Goal: Task Accomplishment & Management: Use online tool/utility

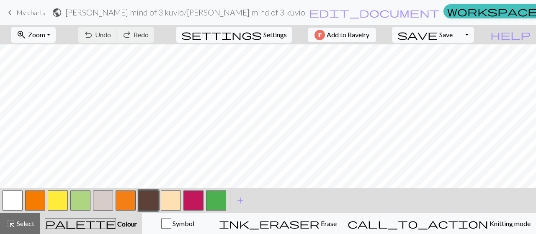
click at [34, 15] on span "My charts" at bounding box center [30, 12] width 29 height 8
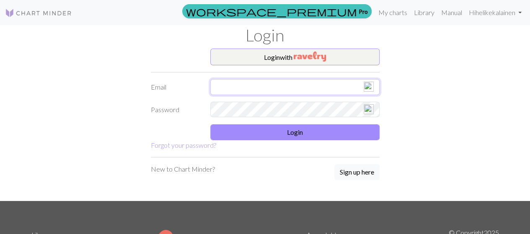
click at [263, 86] on input "text" at bounding box center [294, 87] width 169 height 16
type input "heli.hirvonen1@gmail.com"
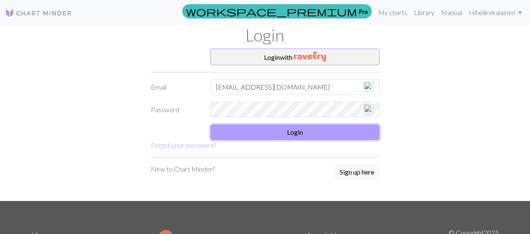
click at [318, 134] on button "Login" at bounding box center [294, 132] width 169 height 16
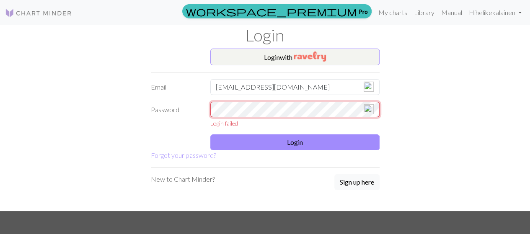
click at [185, 114] on div "Password Login failed" at bounding box center [265, 115] width 239 height 26
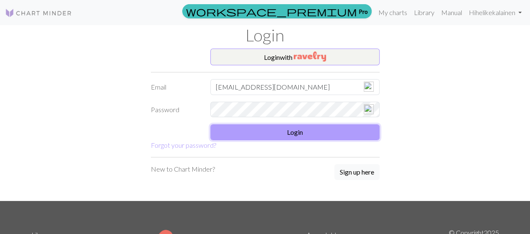
click at [303, 128] on button "Login" at bounding box center [294, 132] width 169 height 16
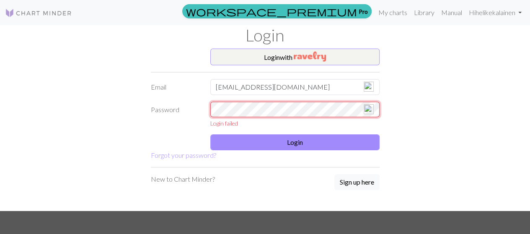
click at [165, 116] on div "Password Login failed" at bounding box center [265, 115] width 239 height 26
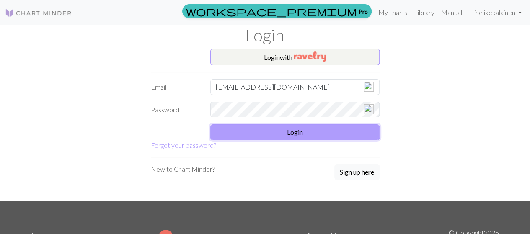
click at [329, 128] on button "Login" at bounding box center [294, 132] width 169 height 16
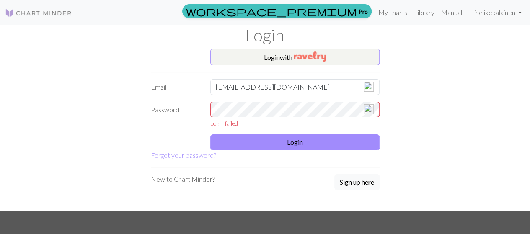
click at [292, 124] on div "Login failed" at bounding box center [294, 123] width 169 height 9
click at [279, 53] on button "Login with" at bounding box center [294, 57] width 169 height 17
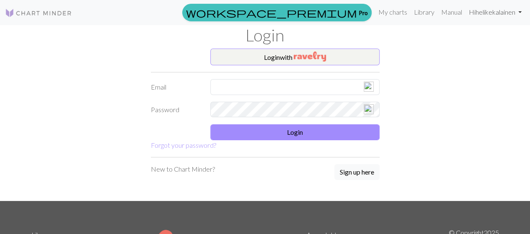
click at [478, 12] on link "Hi helikekalainen" at bounding box center [496, 12] width 60 height 17
click at [419, 14] on link "Library" at bounding box center [424, 12] width 27 height 17
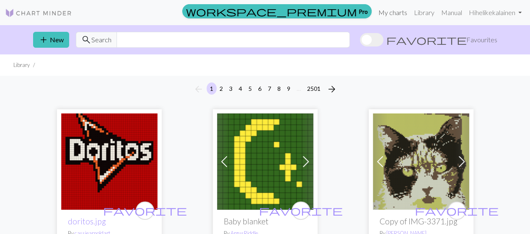
click at [386, 14] on link "My charts" at bounding box center [393, 12] width 36 height 17
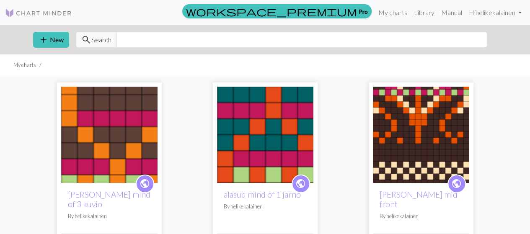
click at [417, 129] on img at bounding box center [421, 135] width 96 height 96
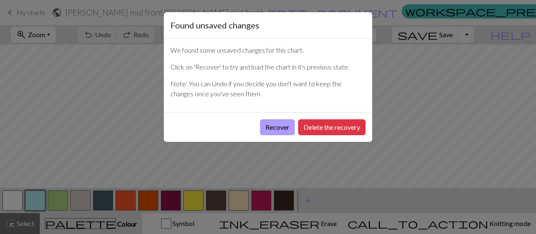
click at [278, 127] on button "Recover" at bounding box center [277, 127] width 35 height 16
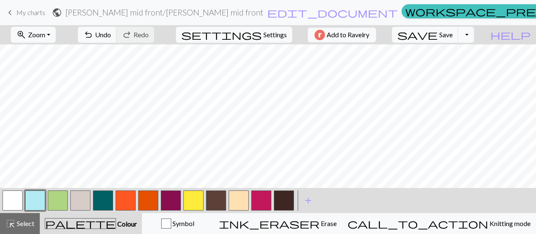
click at [105, 198] on button "button" at bounding box center [103, 201] width 20 height 20
click at [104, 202] on button "button" at bounding box center [103, 201] width 20 height 20
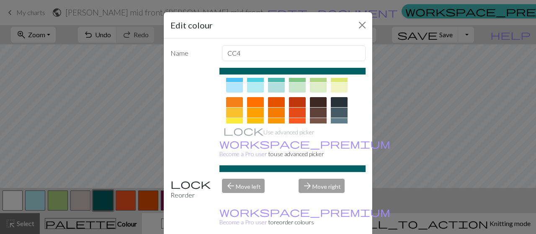
scroll to position [117, 0]
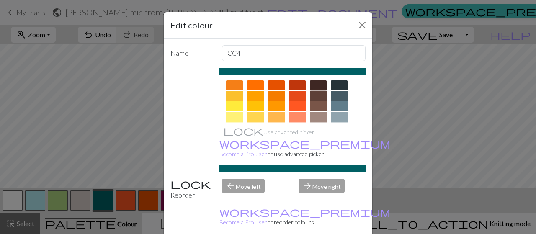
click at [319, 93] on div at bounding box center [318, 96] width 17 height 10
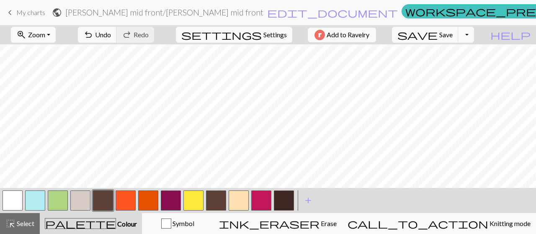
click at [101, 202] on button "button" at bounding box center [103, 201] width 20 height 20
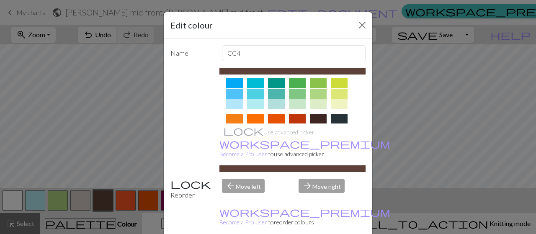
scroll to position [126, 0]
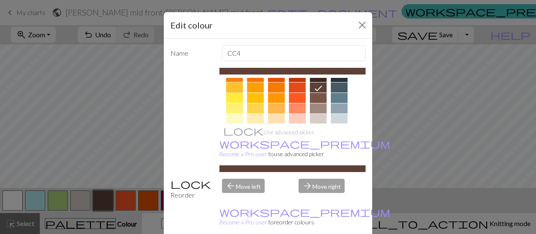
click at [233, 85] on div at bounding box center [234, 88] width 17 height 10
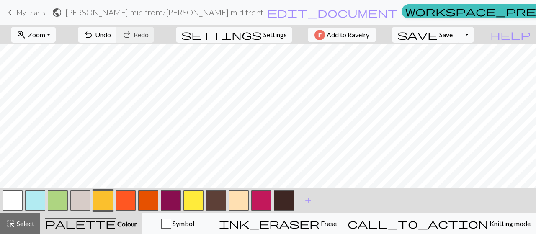
click at [105, 202] on button "button" at bounding box center [103, 201] width 20 height 20
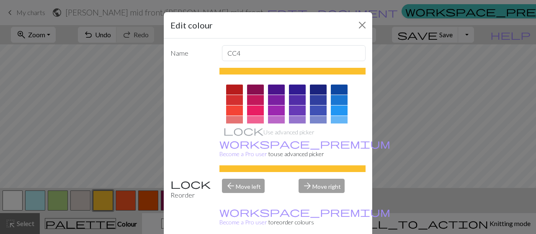
click at [295, 87] on div at bounding box center [297, 90] width 17 height 10
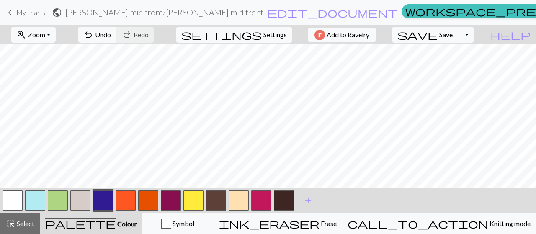
click at [97, 200] on button "button" at bounding box center [103, 201] width 20 height 20
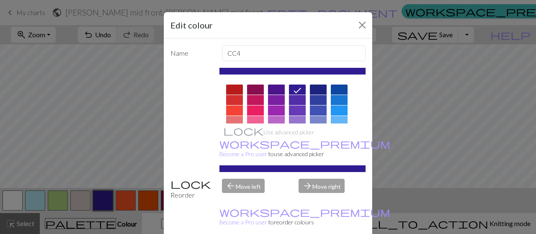
click at [253, 111] on div at bounding box center [255, 111] width 17 height 10
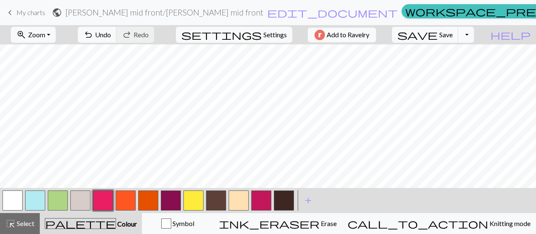
click at [101, 202] on button "button" at bounding box center [103, 201] width 20 height 20
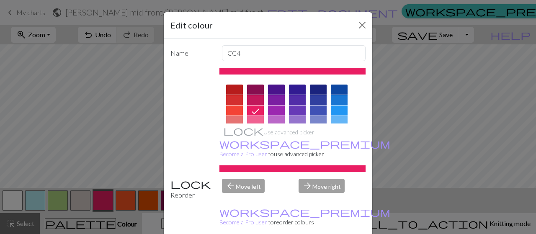
click at [336, 111] on div at bounding box center [339, 111] width 17 height 10
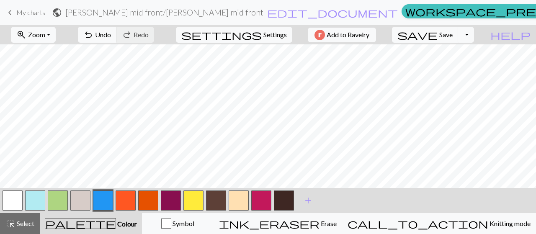
click at [176, 202] on button "button" at bounding box center [171, 201] width 20 height 20
click at [166, 197] on button "button" at bounding box center [171, 201] width 20 height 20
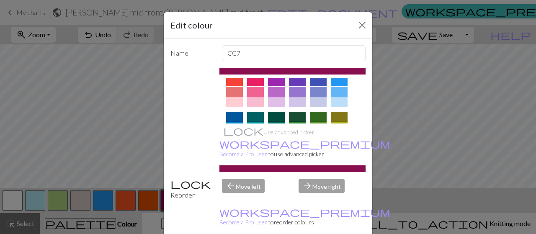
scroll to position [42, 0]
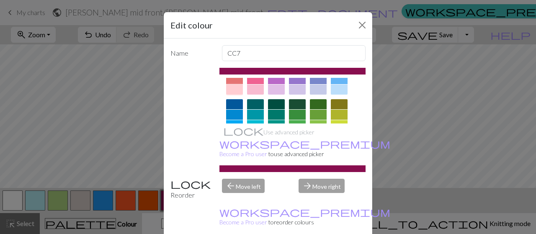
click at [230, 86] on div at bounding box center [234, 90] width 17 height 10
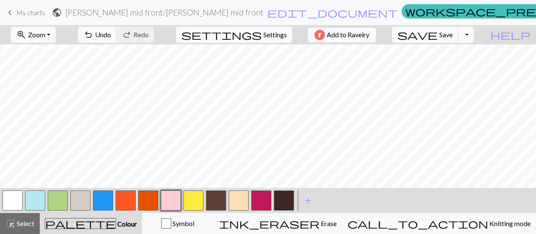
click at [105, 202] on button "button" at bounding box center [103, 201] width 20 height 20
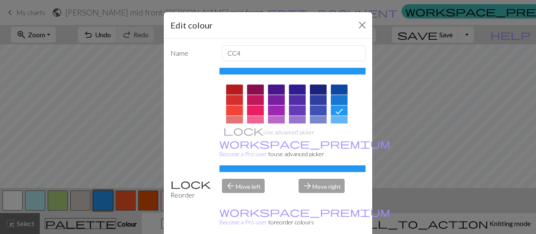
click at [336, 110] on icon at bounding box center [339, 111] width 10 height 10
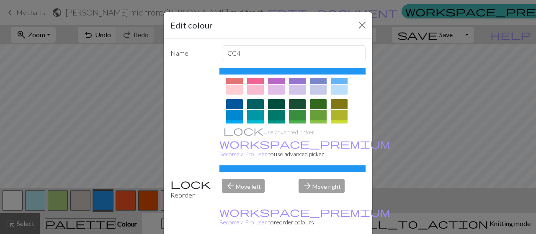
click at [334, 109] on div at bounding box center [339, 127] width 17 height 57
click at [333, 110] on div at bounding box center [339, 115] width 17 height 10
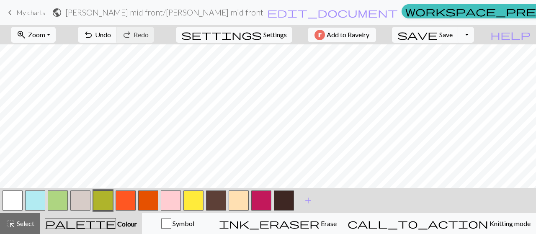
click at [96, 197] on button "button" at bounding box center [103, 201] width 20 height 20
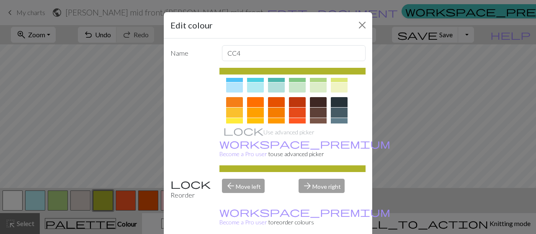
scroll to position [84, 0]
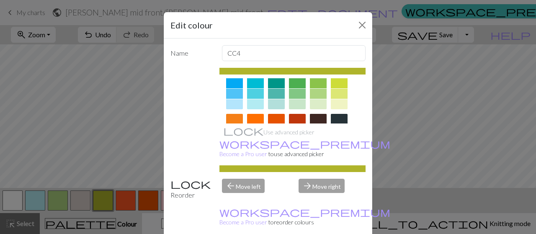
click at [316, 119] on div at bounding box center [318, 119] width 17 height 10
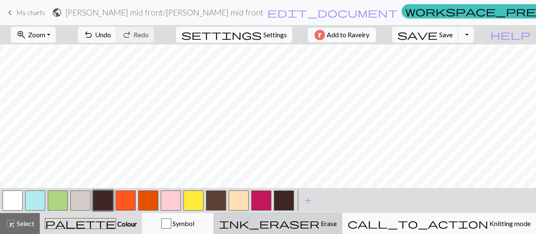
click at [314, 226] on div "ink_eraser Erase Erase" at bounding box center [278, 224] width 118 height 10
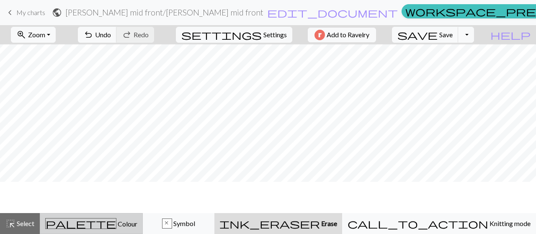
scroll to position [0, 0]
click at [116, 224] on span "Colour" at bounding box center [126, 224] width 21 height 8
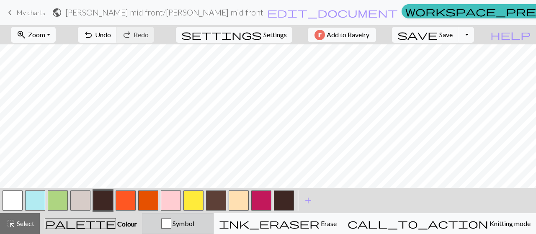
click at [194, 223] on span "Symbol" at bounding box center [182, 224] width 23 height 8
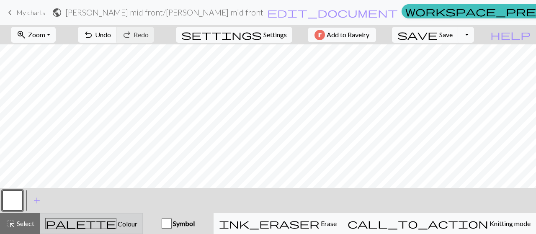
click at [116, 226] on span "Colour" at bounding box center [126, 224] width 21 height 8
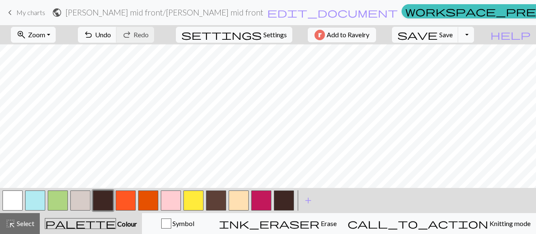
click at [146, 200] on button "button" at bounding box center [148, 201] width 20 height 20
click at [143, 199] on button "button" at bounding box center [148, 201] width 20 height 20
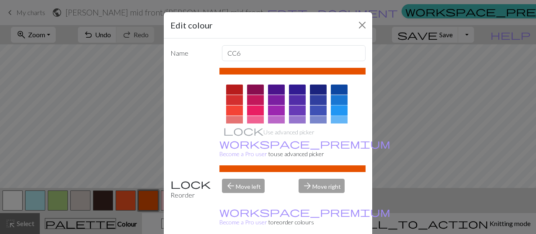
click at [337, 110] on div at bounding box center [339, 111] width 17 height 10
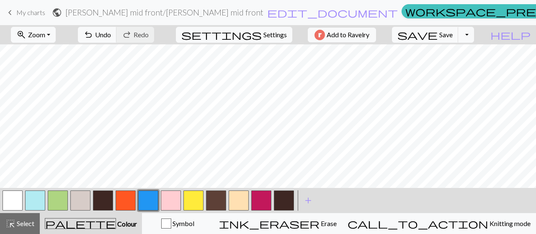
click at [143, 207] on button "button" at bounding box center [148, 201] width 20 height 20
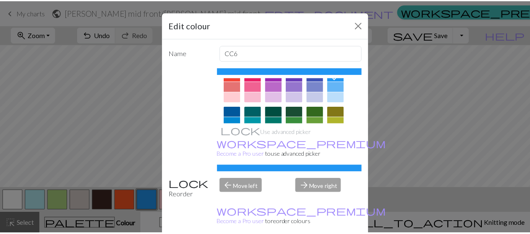
scroll to position [50, 0]
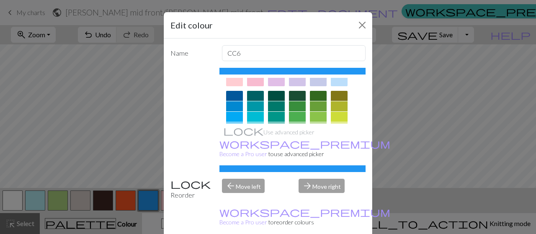
click at [318, 103] on div at bounding box center [318, 106] width 17 height 10
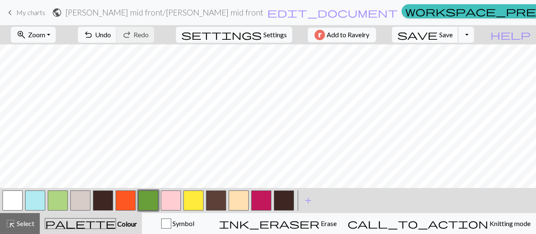
click at [453, 36] on span "Save" at bounding box center [446, 35] width 13 height 8
click at [28, 15] on span "My charts" at bounding box center [30, 12] width 29 height 8
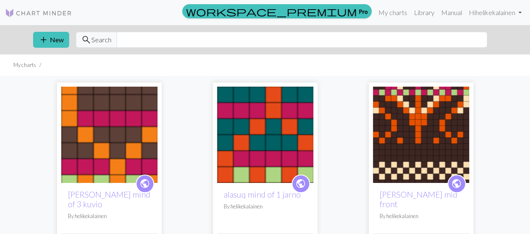
click at [289, 154] on img at bounding box center [265, 135] width 96 height 96
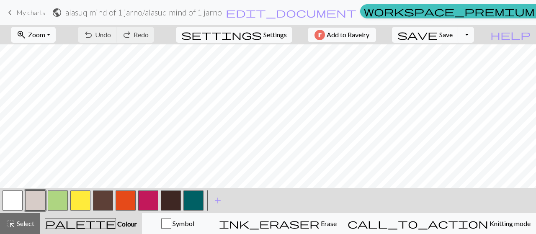
click at [30, 11] on span "My charts" at bounding box center [30, 12] width 29 height 8
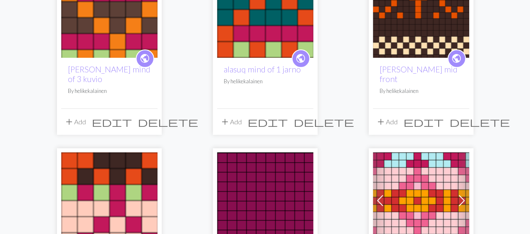
scroll to position [126, 0]
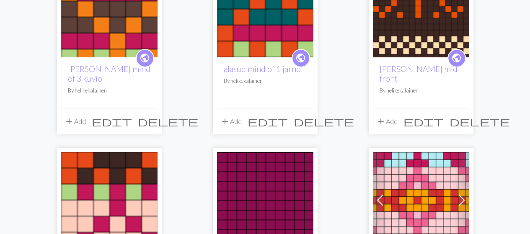
click at [125, 198] on img at bounding box center [109, 200] width 96 height 96
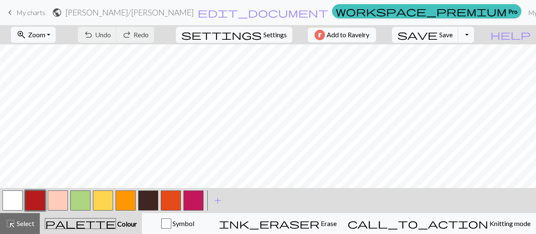
click at [124, 207] on button "button" at bounding box center [126, 201] width 20 height 20
click at [79, 197] on button "button" at bounding box center [80, 201] width 20 height 20
click at [79, 198] on button "button" at bounding box center [80, 201] width 20 height 20
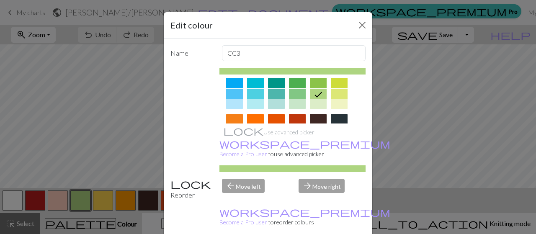
scroll to position [126, 0]
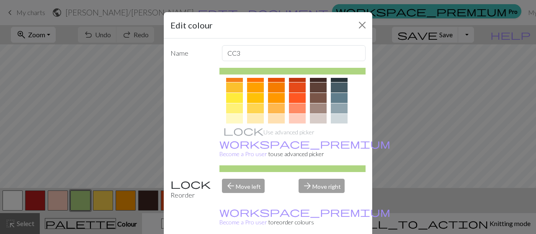
click at [252, 105] on div at bounding box center [255, 109] width 17 height 10
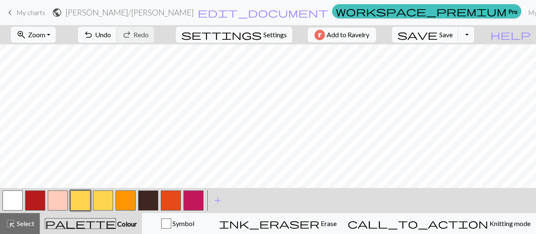
click at [85, 200] on button "button" at bounding box center [80, 201] width 20 height 20
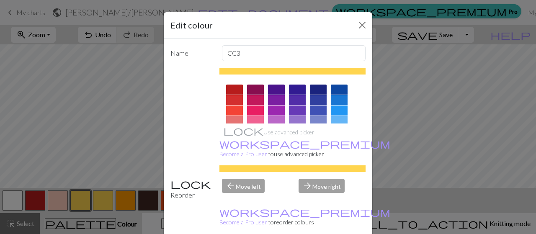
scroll to position [42, 0]
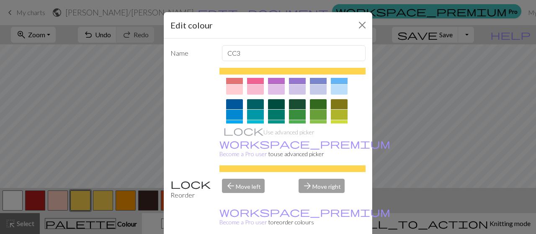
click at [314, 111] on div at bounding box center [318, 115] width 17 height 10
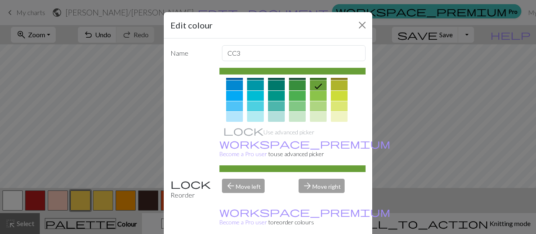
scroll to position [84, 0]
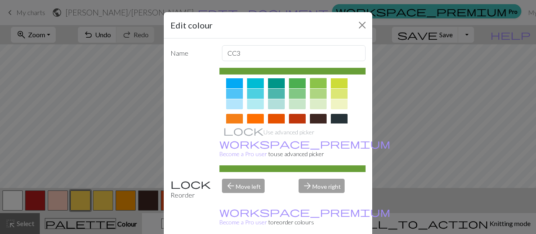
click at [314, 82] on div at bounding box center [318, 83] width 17 height 10
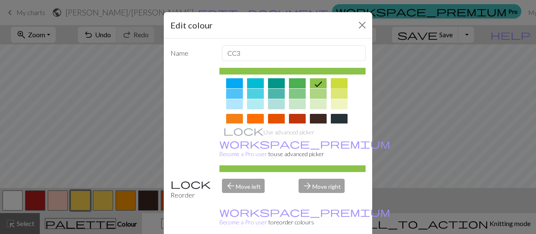
click at [334, 80] on div at bounding box center [339, 83] width 17 height 10
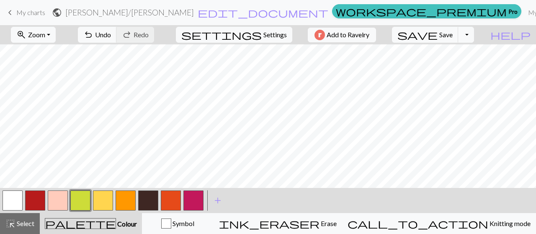
click at [79, 195] on button "button" at bounding box center [80, 201] width 20 height 20
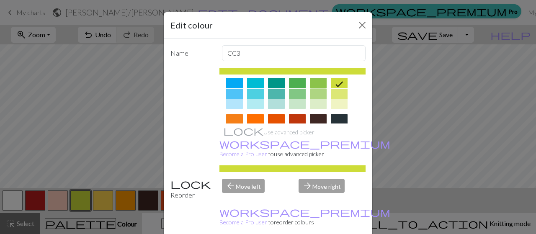
click at [310, 81] on div at bounding box center [318, 83] width 17 height 10
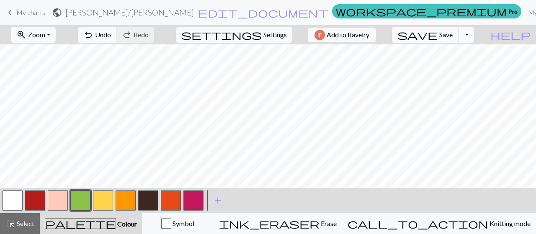
click at [453, 31] on span "Save" at bounding box center [446, 35] width 13 height 8
click at [190, 205] on button "button" at bounding box center [194, 201] width 20 height 20
click at [190, 204] on button "button" at bounding box center [194, 201] width 20 height 20
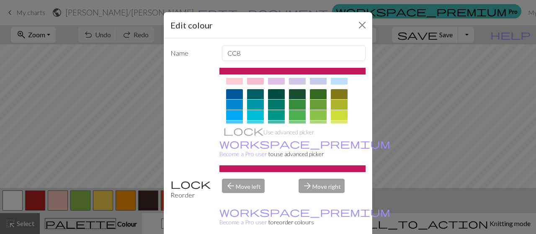
scroll to position [42, 0]
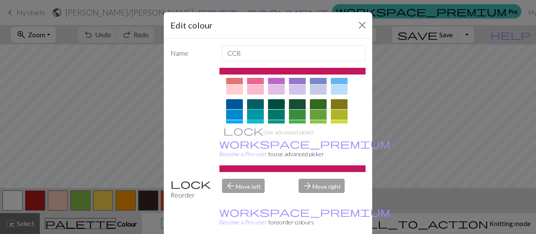
click at [249, 114] on div at bounding box center [255, 115] width 17 height 10
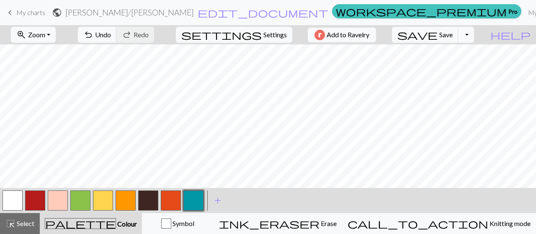
click at [81, 199] on button "button" at bounding box center [80, 201] width 20 height 20
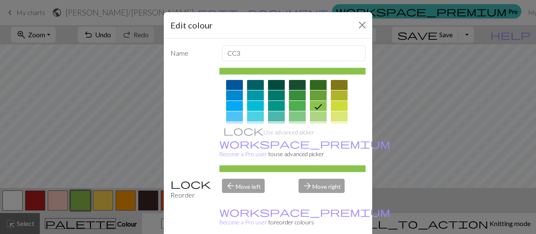
scroll to position [84, 0]
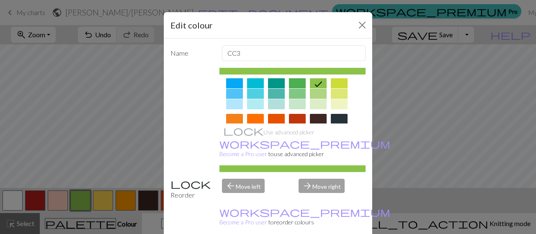
click at [251, 92] on div at bounding box center [255, 94] width 17 height 10
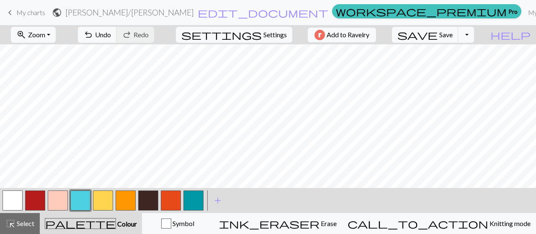
click at [192, 197] on button "button" at bounding box center [194, 201] width 20 height 20
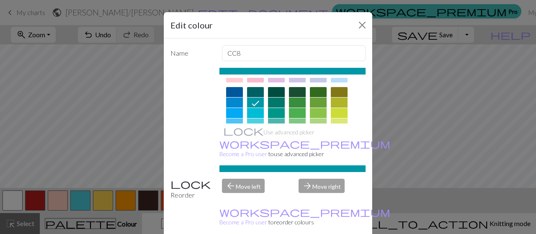
scroll to position [42, 0]
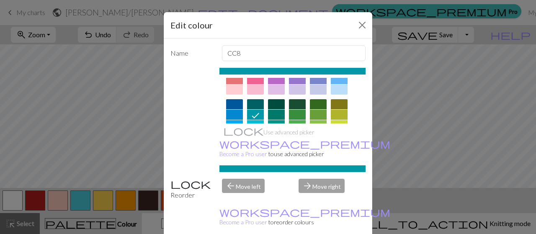
click at [248, 104] on div at bounding box center [255, 104] width 17 height 10
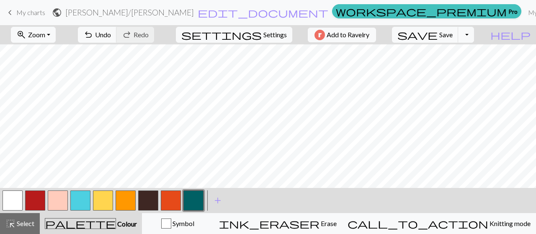
click at [189, 202] on button "button" at bounding box center [194, 201] width 20 height 20
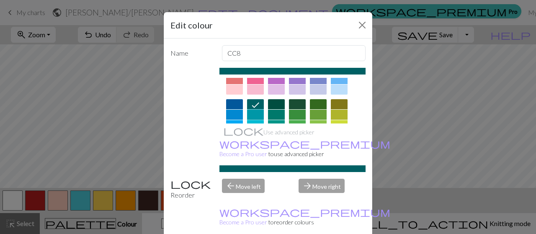
click at [254, 112] on div at bounding box center [255, 115] width 17 height 10
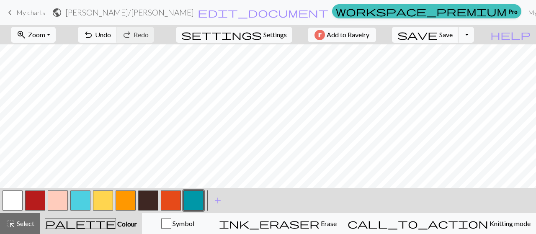
click at [453, 38] on span "Save" at bounding box center [446, 35] width 13 height 8
click at [36, 14] on span "My charts" at bounding box center [30, 12] width 29 height 8
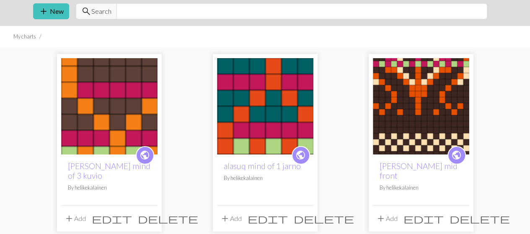
scroll to position [42, 0]
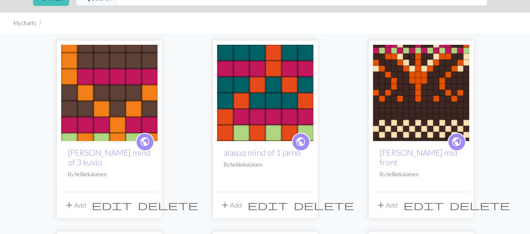
click at [437, 88] on img at bounding box center [421, 93] width 96 height 96
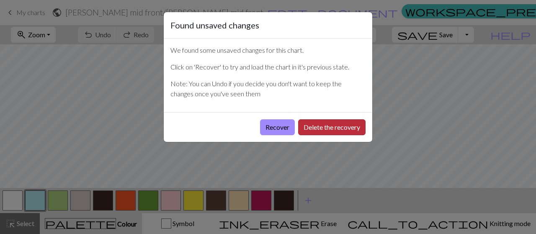
click at [322, 131] on button "Delete the recovery" at bounding box center [331, 127] width 67 height 16
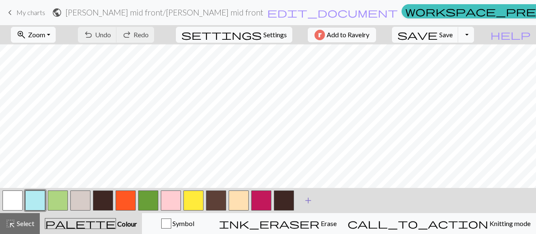
click at [309, 197] on span "add" at bounding box center [308, 201] width 10 height 12
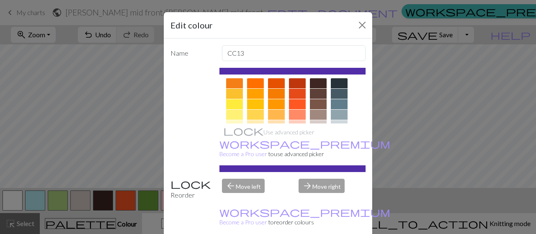
scroll to position [126, 0]
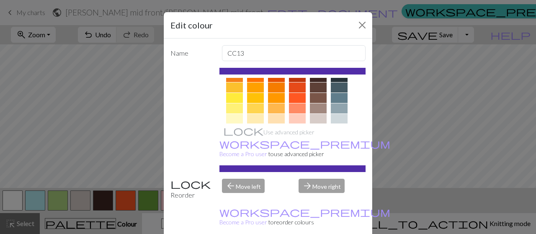
click at [273, 87] on div at bounding box center [276, 88] width 17 height 10
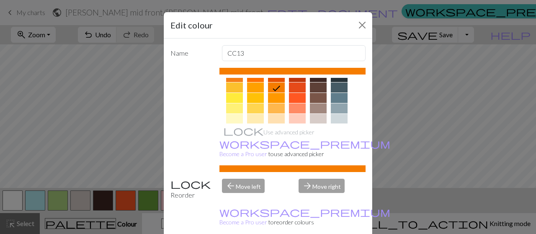
click at [251, 77] on div "Use advanced picker workspace_premium Become a Pro user to use advanced picker" at bounding box center [293, 120] width 147 height 104
click at [252, 79] on div at bounding box center [255, 77] width 17 height 10
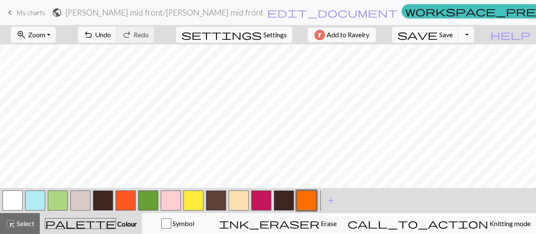
click at [143, 202] on button "button" at bounding box center [148, 201] width 20 height 20
click at [146, 201] on button "button" at bounding box center [148, 201] width 20 height 20
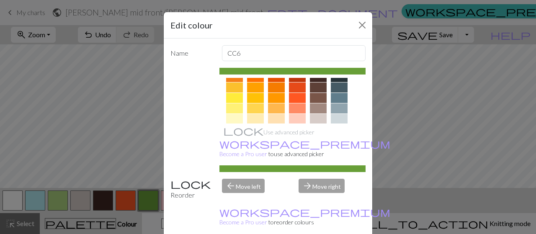
click at [249, 84] on div at bounding box center [255, 88] width 17 height 10
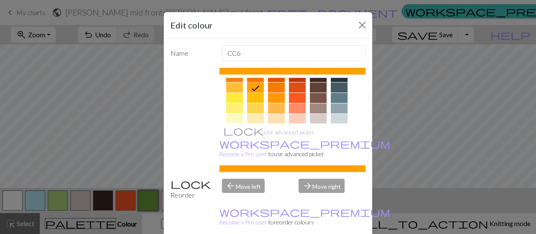
click at [247, 79] on div at bounding box center [255, 77] width 17 height 10
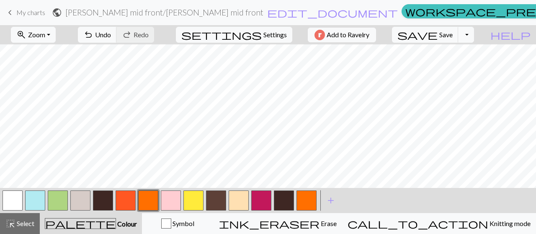
click at [256, 199] on button "button" at bounding box center [261, 201] width 20 height 20
click at [261, 203] on button "button" at bounding box center [261, 201] width 20 height 20
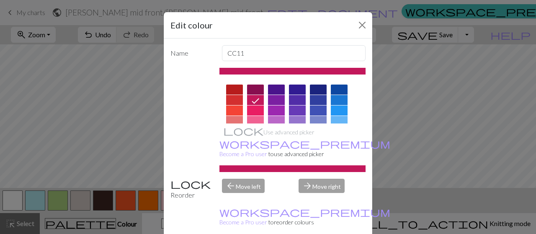
scroll to position [42, 0]
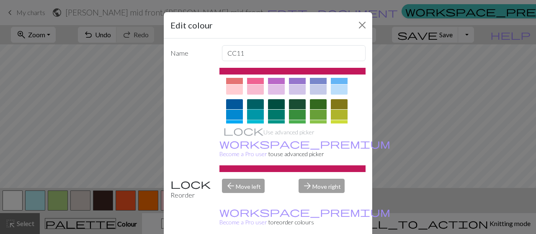
click at [252, 111] on div at bounding box center [255, 115] width 17 height 10
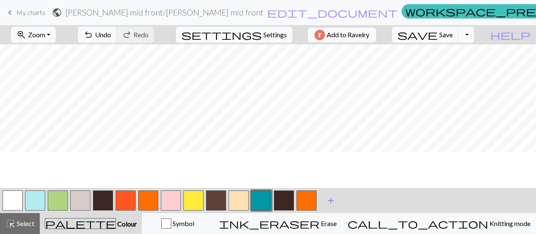
scroll to position [0, 0]
click at [55, 203] on button "button" at bounding box center [58, 201] width 20 height 20
click at [39, 200] on button "button" at bounding box center [35, 201] width 20 height 20
click at [39, 198] on button "button" at bounding box center [35, 201] width 20 height 20
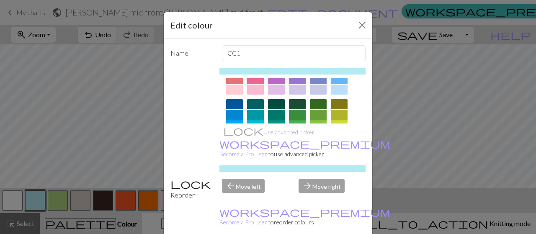
scroll to position [84, 0]
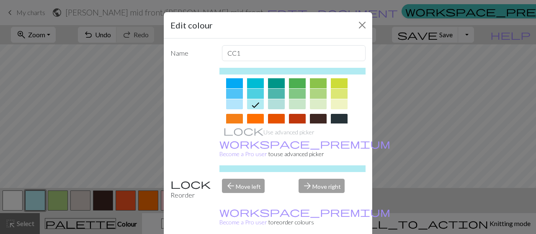
click at [250, 91] on div at bounding box center [255, 94] width 17 height 10
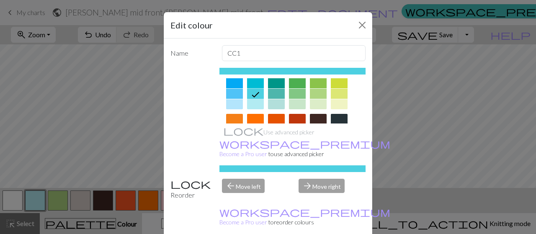
click at [253, 99] on div at bounding box center [255, 104] width 17 height 10
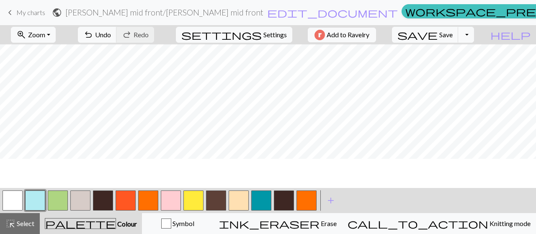
scroll to position [0, 0]
click at [458, 41] on button "save Save Save" at bounding box center [425, 35] width 67 height 16
click at [453, 37] on span "Save" at bounding box center [446, 35] width 13 height 8
click at [261, 200] on button "button" at bounding box center [261, 201] width 20 height 20
click at [265, 199] on button "button" at bounding box center [261, 201] width 20 height 20
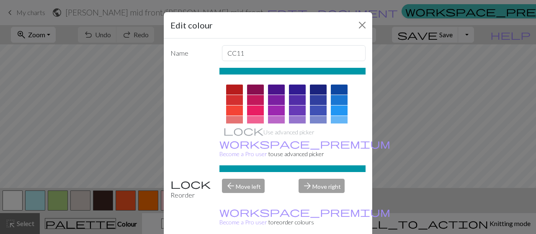
click at [250, 99] on div at bounding box center [255, 100] width 17 height 10
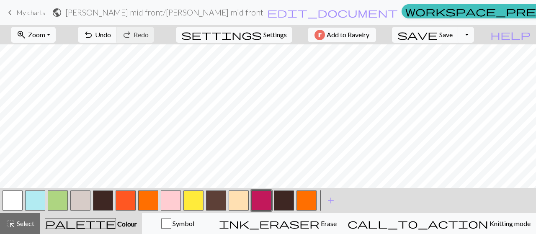
click at [259, 198] on button "button" at bounding box center [261, 201] width 20 height 20
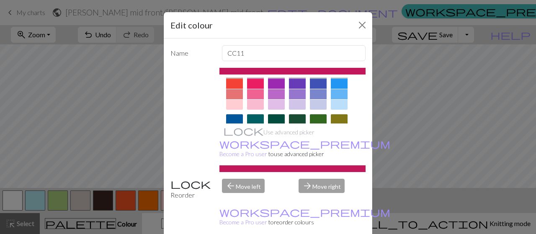
scroll to position [42, 0]
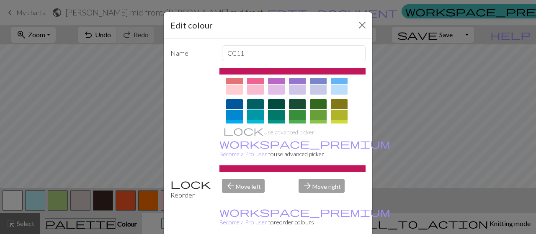
click at [253, 114] on div at bounding box center [255, 115] width 17 height 10
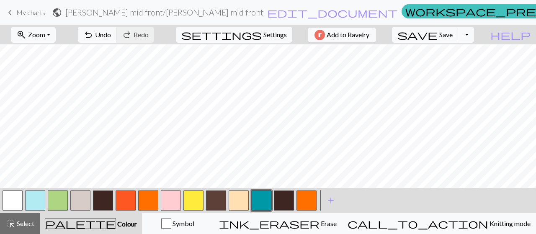
click at [39, 10] on span "My charts" at bounding box center [30, 12] width 29 height 8
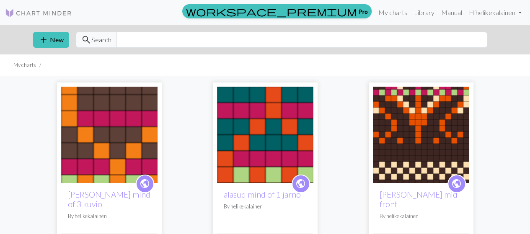
click at [285, 135] on img at bounding box center [265, 135] width 96 height 96
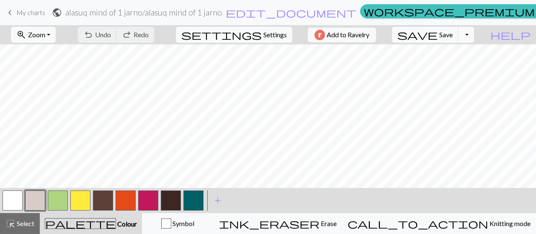
click at [196, 201] on button "button" at bounding box center [194, 201] width 20 height 20
click at [198, 202] on button "button" at bounding box center [194, 201] width 20 height 20
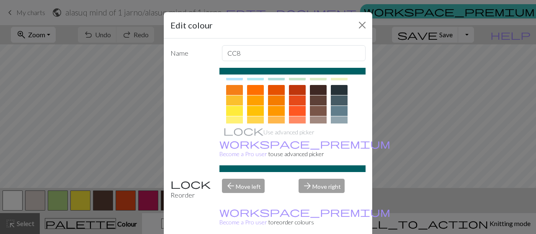
scroll to position [126, 0]
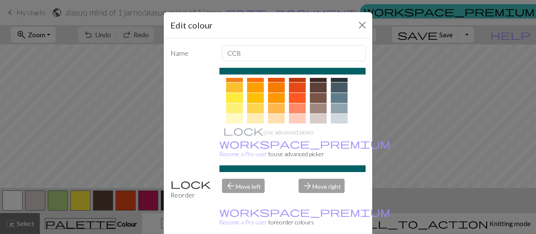
click at [316, 80] on div at bounding box center [318, 77] width 17 height 10
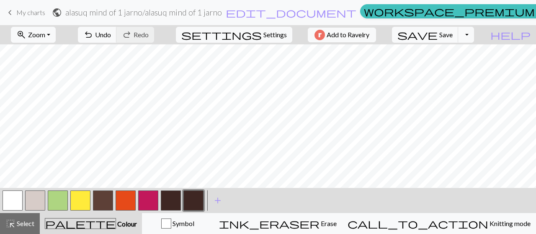
click at [145, 200] on button "button" at bounding box center [148, 201] width 20 height 20
click at [149, 206] on button "button" at bounding box center [148, 201] width 20 height 20
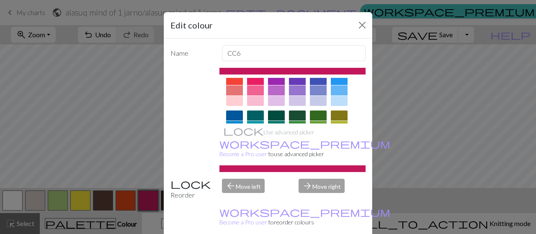
scroll to position [42, 0]
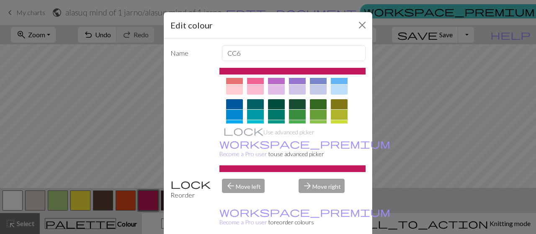
click at [247, 111] on div at bounding box center [255, 115] width 17 height 10
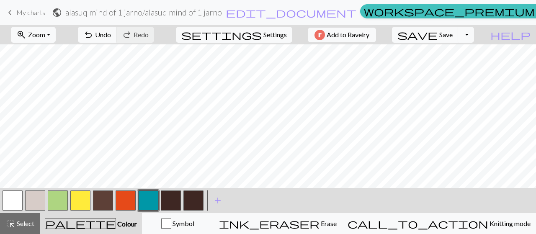
click at [55, 202] on button "button" at bounding box center [58, 201] width 20 height 20
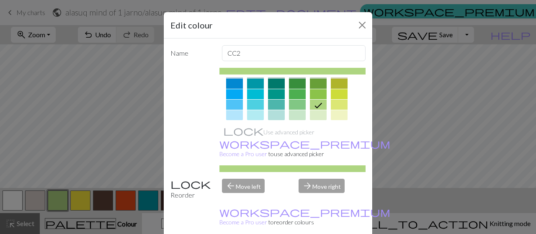
scroll to position [84, 0]
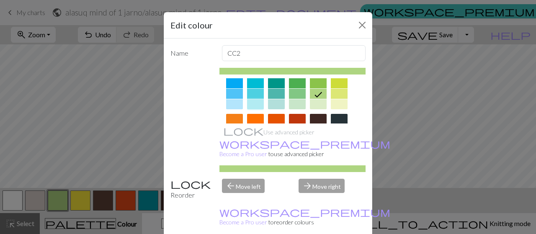
click at [252, 101] on div at bounding box center [255, 104] width 17 height 10
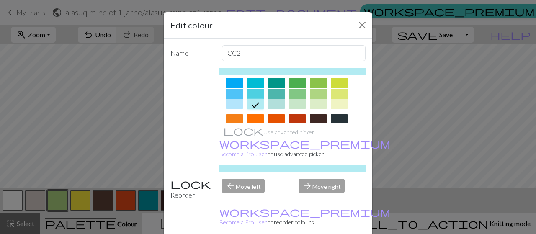
click at [253, 87] on div at bounding box center [255, 83] width 17 height 10
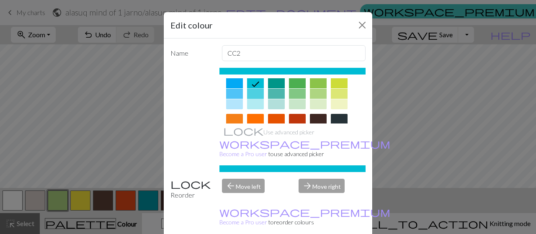
click at [254, 91] on div at bounding box center [255, 94] width 17 height 10
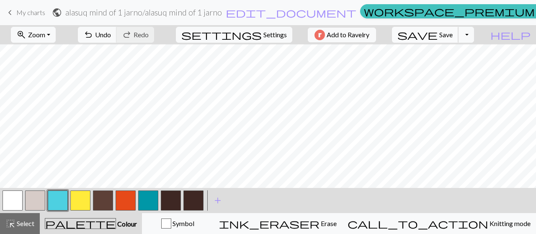
click at [453, 35] on span "Save" at bounding box center [446, 35] width 13 height 8
click at [21, 12] on span "My charts" at bounding box center [30, 12] width 29 height 8
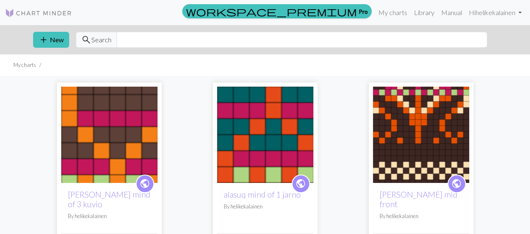
click at [119, 142] on img at bounding box center [109, 135] width 96 height 96
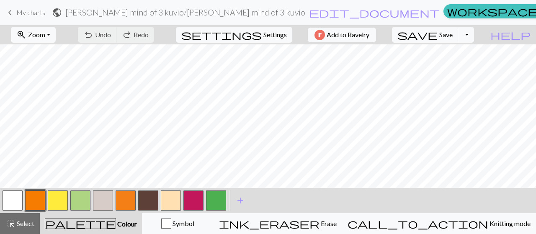
click at [76, 201] on button "button" at bounding box center [80, 201] width 20 height 20
click at [81, 199] on button "button" at bounding box center [80, 201] width 20 height 20
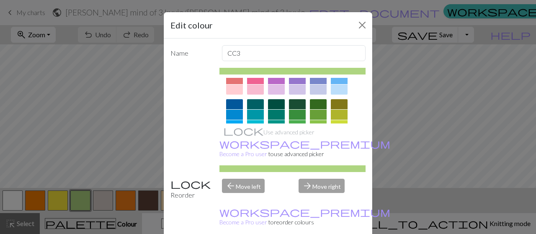
scroll to position [84, 0]
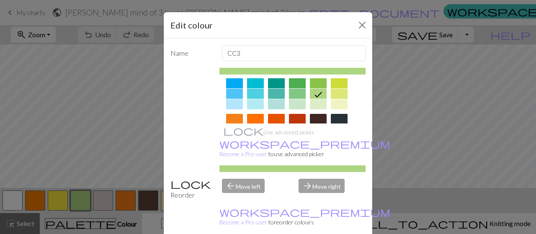
click at [254, 92] on div at bounding box center [255, 94] width 17 height 10
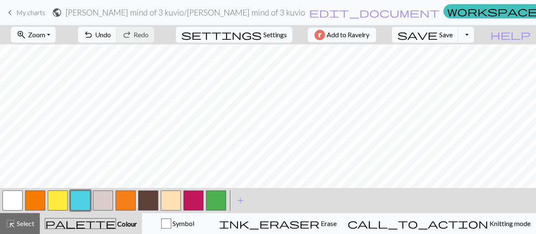
click at [195, 198] on button "button" at bounding box center [194, 201] width 20 height 20
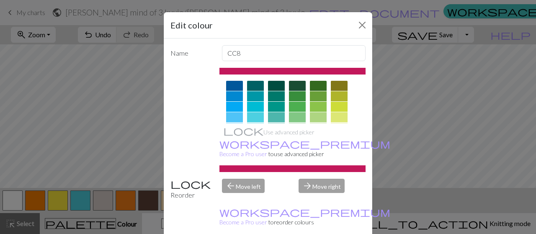
scroll to position [42, 0]
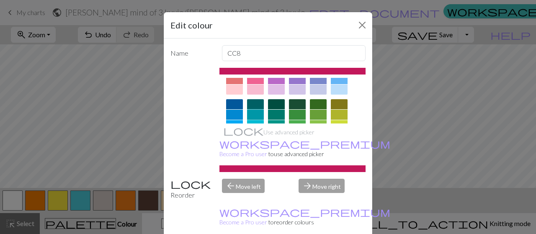
click at [248, 112] on div at bounding box center [255, 115] width 17 height 10
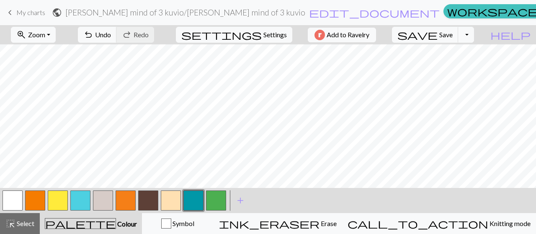
click at [150, 202] on button "button" at bounding box center [148, 201] width 20 height 20
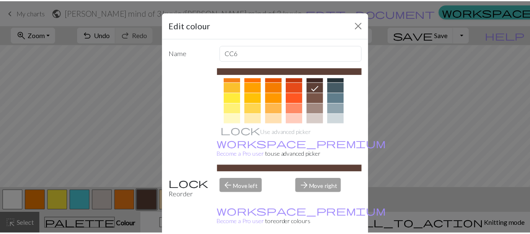
scroll to position [84, 0]
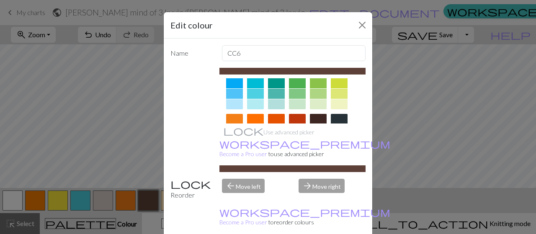
click at [316, 115] on div at bounding box center [318, 119] width 17 height 10
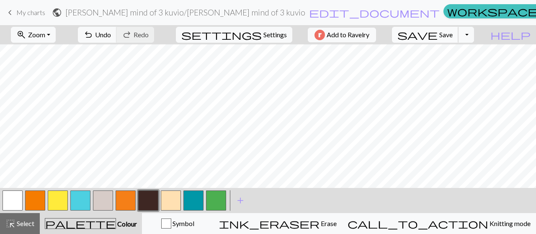
click at [453, 36] on span "Save" at bounding box center [446, 35] width 13 height 8
click at [26, 13] on span "My charts" at bounding box center [30, 12] width 29 height 8
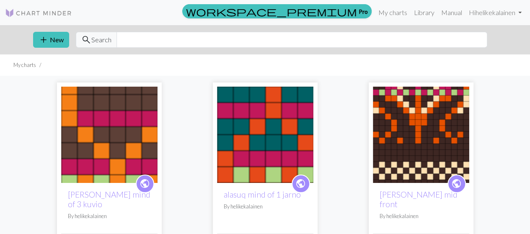
click at [79, 135] on img at bounding box center [109, 135] width 96 height 96
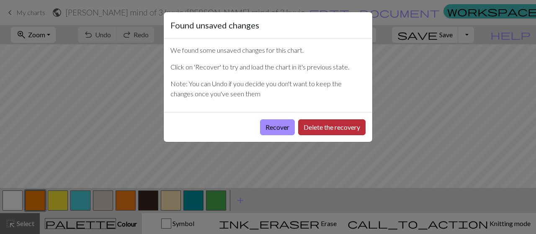
click at [331, 126] on button "Delete the recovery" at bounding box center [331, 127] width 67 height 16
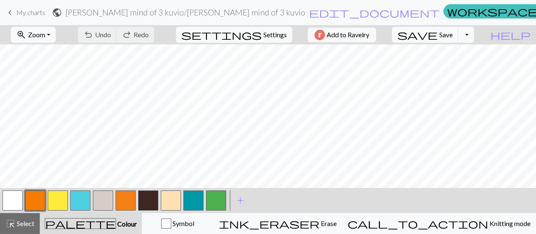
click at [20, 9] on span "My charts" at bounding box center [30, 12] width 29 height 8
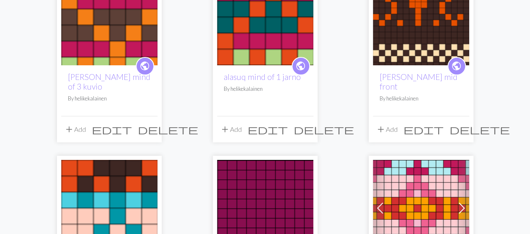
scroll to position [168, 0]
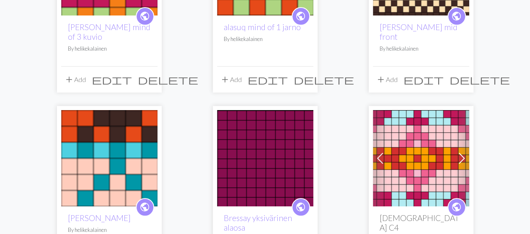
click at [117, 169] on img at bounding box center [109, 158] width 96 height 96
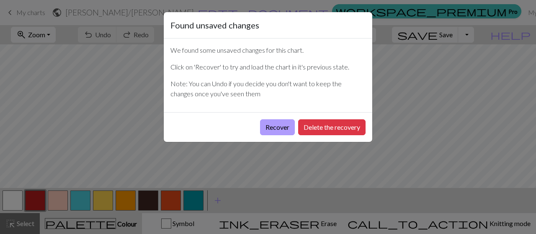
click at [272, 129] on button "Recover" at bounding box center [277, 127] width 35 height 16
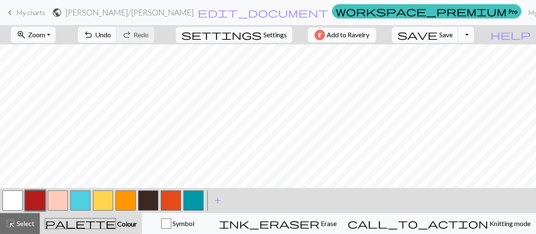
click at [21, 11] on span "My charts" at bounding box center [30, 12] width 29 height 8
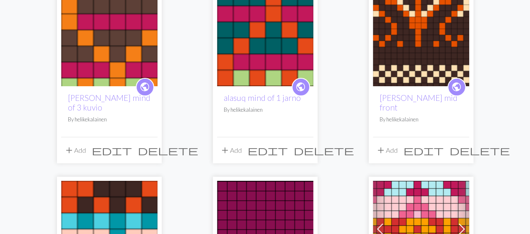
scroll to position [84, 0]
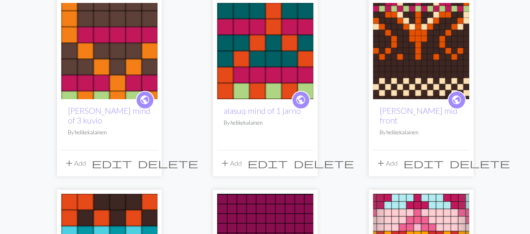
click at [284, 52] on img at bounding box center [265, 51] width 96 height 96
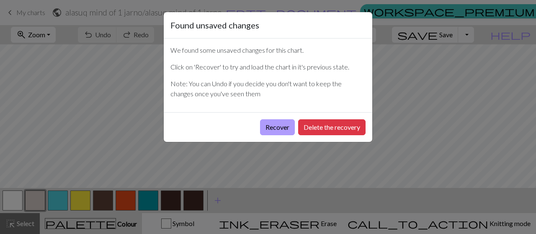
click at [273, 128] on button "Recover" at bounding box center [277, 127] width 35 height 16
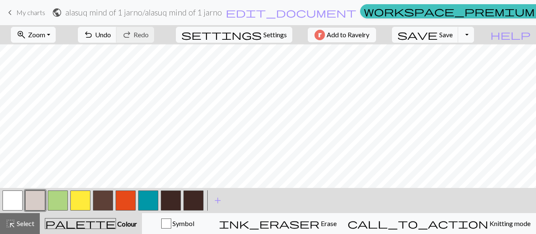
click at [59, 203] on button "button" at bounding box center [58, 201] width 20 height 20
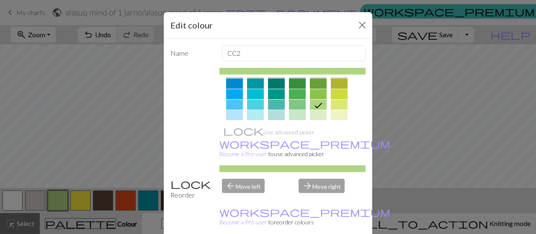
scroll to position [84, 0]
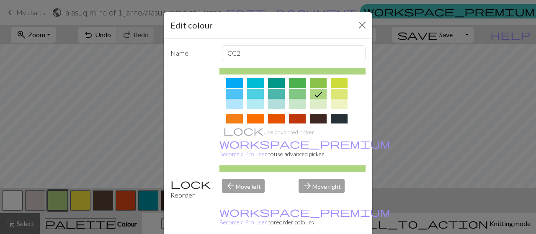
click at [254, 93] on div at bounding box center [255, 94] width 17 height 10
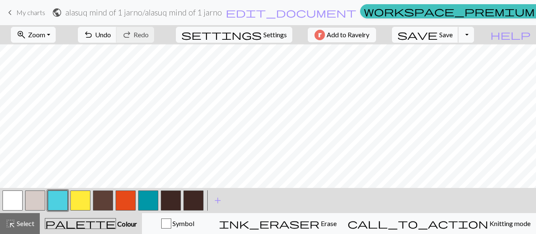
click at [453, 32] on span "Save" at bounding box center [446, 35] width 13 height 8
click at [23, 11] on span "My charts" at bounding box center [30, 12] width 29 height 8
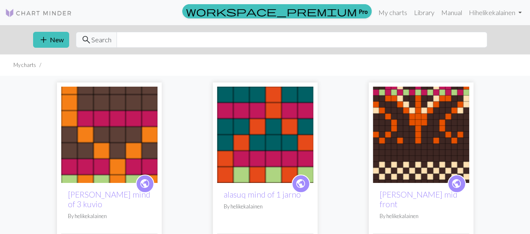
click at [99, 144] on img at bounding box center [109, 135] width 96 height 96
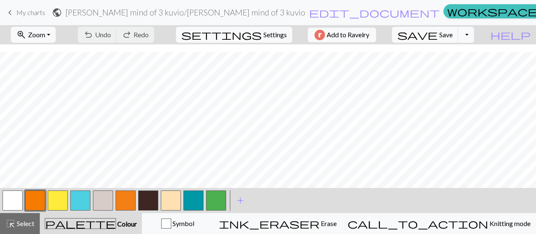
scroll to position [42, 0]
click at [171, 202] on button "button" at bounding box center [171, 201] width 20 height 20
click at [455, 35] on button "save Save Save" at bounding box center [425, 35] width 67 height 16
